Goal: Information Seeking & Learning: Learn about a topic

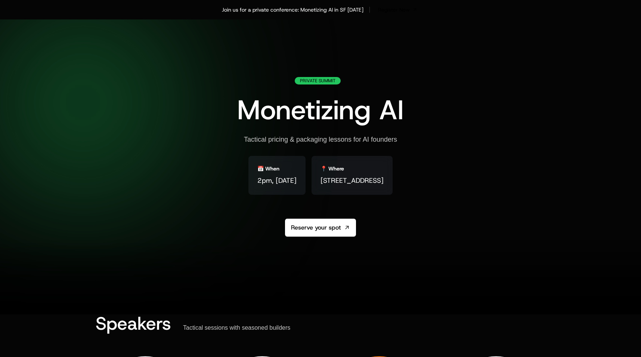
click at [136, 40] on div "AI Products Developers Pricing Docs Resources Summit Sign in Sign Up" at bounding box center [321, 34] width 450 height 13
click at [102, 34] on icon at bounding box center [121, 34] width 50 height 9
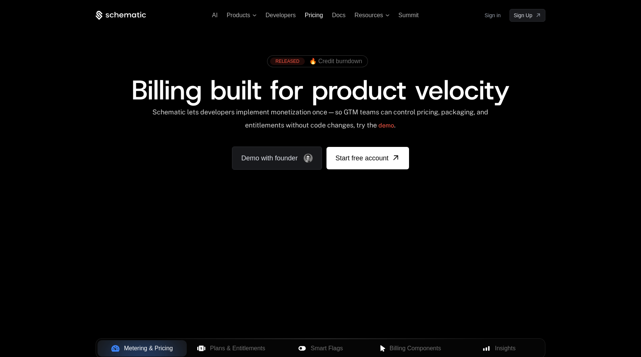
click at [309, 14] on span "Pricing" at bounding box center [314, 15] width 18 height 6
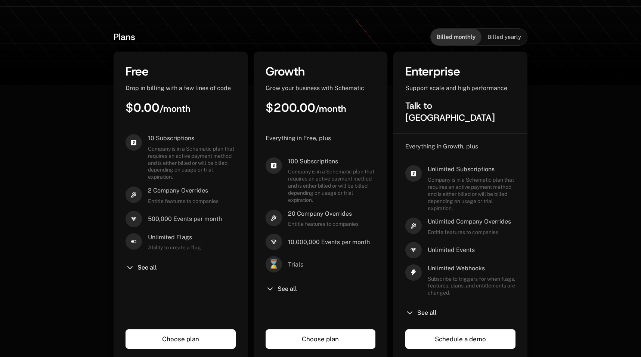
scroll to position [165, 0]
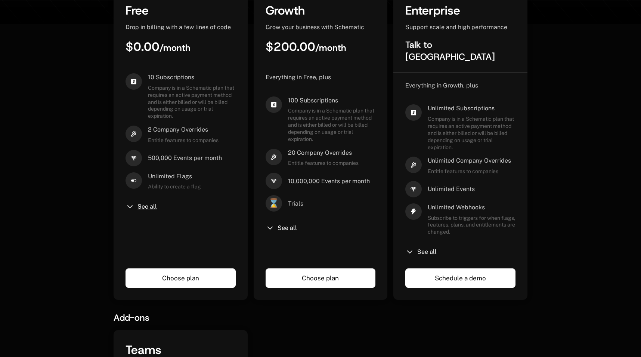
click at [147, 205] on span "See all" at bounding box center [146, 206] width 19 height 6
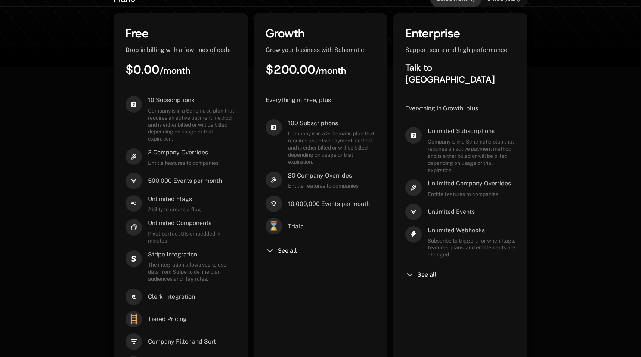
scroll to position [203, 0]
